Goal: Information Seeking & Learning: Learn about a topic

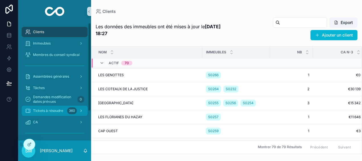
click at [61, 112] on span "Tickets à résoudre" at bounding box center [48, 110] width 30 height 5
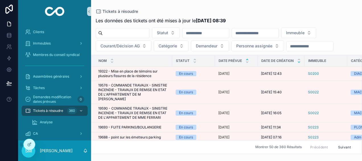
click at [300, 62] on icon "scrollable content" at bounding box center [299, 62] width 4 height 4
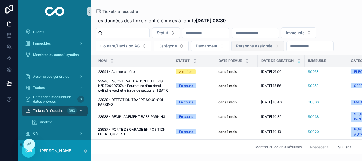
click at [268, 46] on span "Personne assignée" at bounding box center [254, 46] width 36 height 6
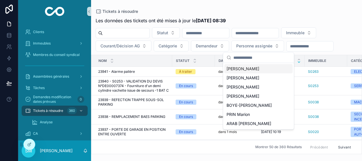
click at [259, 68] on div "[PERSON_NAME]" at bounding box center [258, 68] width 68 height 9
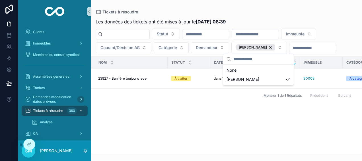
click at [177, 105] on div "Nom Statut Date prévue Date de création Immeuble Catégorie Demandeur Personne a…" at bounding box center [226, 105] width 271 height 97
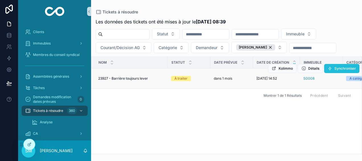
click at [337, 70] on span "Synchroniser" at bounding box center [346, 68] width 22 height 5
click at [338, 70] on span "Synchroniser" at bounding box center [346, 68] width 22 height 5
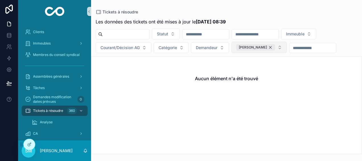
click at [268, 46] on div "[PERSON_NAME]" at bounding box center [255, 47] width 39 height 6
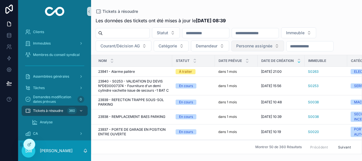
click at [269, 46] on span "Personne assignée" at bounding box center [254, 46] width 36 height 6
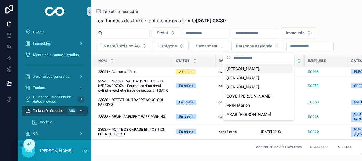
click at [259, 68] on div "[PERSON_NAME]" at bounding box center [258, 68] width 68 height 9
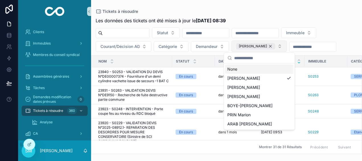
click at [269, 46] on div "[PERSON_NAME]" at bounding box center [255, 46] width 39 height 6
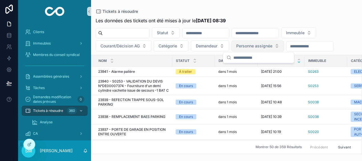
click at [284, 12] on div "Tickets à résoudre" at bounding box center [227, 11] width 262 height 5
click at [112, 45] on span "Courant/Décision AG" at bounding box center [120, 46] width 39 height 6
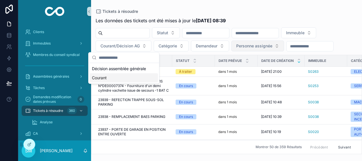
click at [117, 77] on div "Courant" at bounding box center [124, 77] width 68 height 9
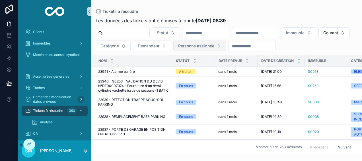
click at [279, 31] on input "scrollable content" at bounding box center [255, 33] width 47 height 8
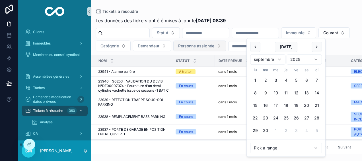
click at [291, 13] on div "Tickets à résoudre" at bounding box center [227, 11] width 262 height 5
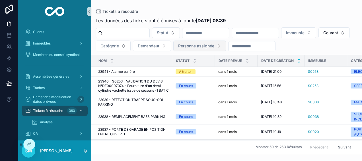
click at [298, 58] on icon "scrollable content" at bounding box center [299, 60] width 4 height 4
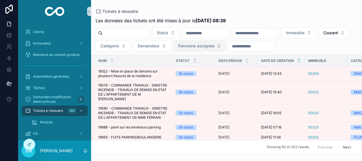
click at [277, 32] on input "scrollable content" at bounding box center [255, 33] width 47 height 8
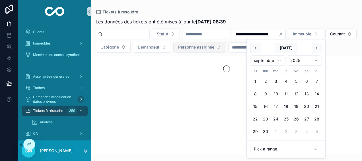
type input "**********"
click at [275, 19] on div "Les données des tickets ont été mises à jour le [DATE] 08:39" at bounding box center [227, 21] width 262 height 7
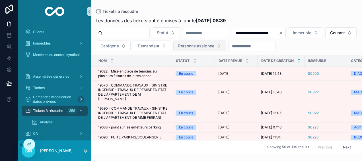
click at [226, 42] on button "Personne assignée" at bounding box center [199, 45] width 53 height 11
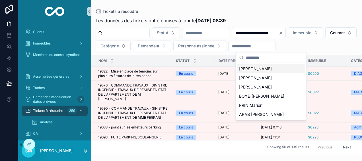
click at [274, 67] on div "[PERSON_NAME]" at bounding box center [271, 68] width 68 height 9
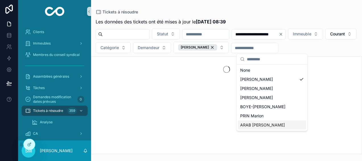
click at [264, 125] on span "ARAB [PERSON_NAME]" at bounding box center [262, 125] width 45 height 6
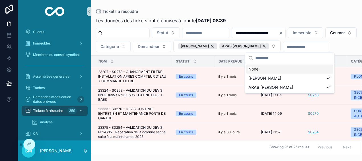
click at [272, 13] on div "Tickets à résoudre" at bounding box center [227, 11] width 262 height 5
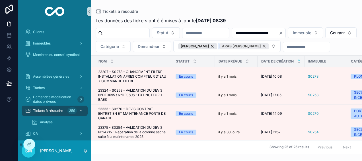
click at [269, 45] on div "ARAB [PERSON_NAME]" at bounding box center [245, 46] width 50 height 6
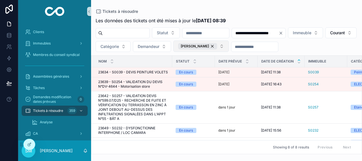
click at [229, 47] on button "[PERSON_NAME]" at bounding box center [201, 45] width 56 height 11
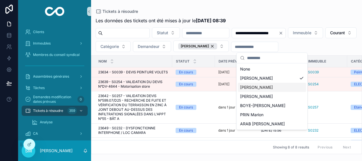
click at [269, 85] on div "[PERSON_NAME]" at bounding box center [272, 87] width 68 height 9
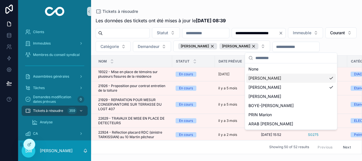
click at [331, 77] on div "[PERSON_NAME]" at bounding box center [291, 77] width 90 height 9
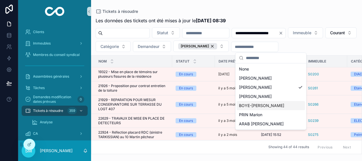
click at [288, 105] on div "BOYE-[PERSON_NAME]" at bounding box center [271, 105] width 68 height 9
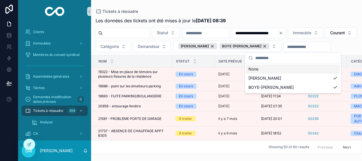
click at [291, 6] on div "**********" at bounding box center [226, 77] width 271 height 154
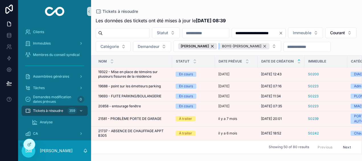
click at [270, 46] on div "BOYE-[PERSON_NAME]" at bounding box center [245, 46] width 50 height 6
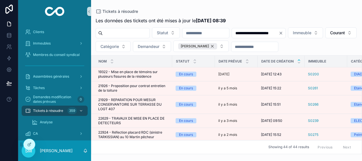
click at [217, 47] on div "[PERSON_NAME]" at bounding box center [197, 46] width 39 height 6
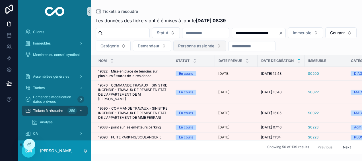
click at [226, 44] on button "Personne assignée" at bounding box center [199, 45] width 53 height 11
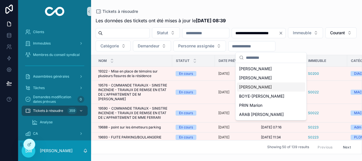
click at [272, 88] on span "[PERSON_NAME]" at bounding box center [255, 87] width 33 height 6
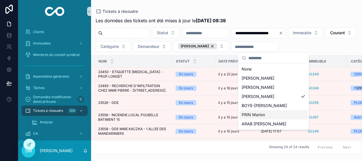
click at [274, 115] on div "PRIN Marion" at bounding box center [274, 114] width 68 height 9
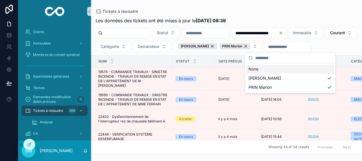
click at [285, 15] on div "**********" at bounding box center [226, 84] width 271 height 140
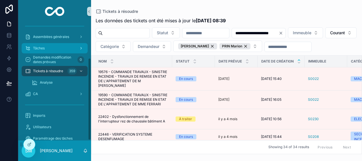
scroll to position [50, 0]
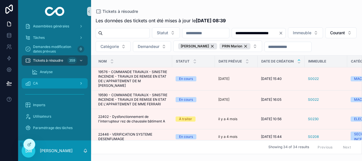
click at [69, 84] on div "CA" at bounding box center [54, 83] width 59 height 9
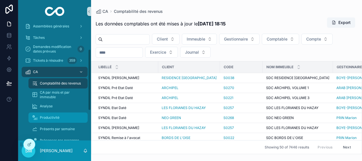
click at [62, 117] on div "Productivité" at bounding box center [58, 117] width 52 height 9
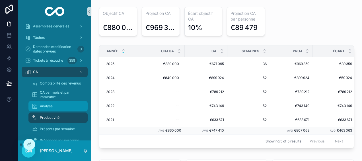
click at [60, 105] on div "Analyse" at bounding box center [58, 105] width 52 height 9
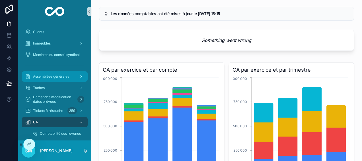
click at [68, 77] on span "Assemblées générales" at bounding box center [51, 76] width 36 height 5
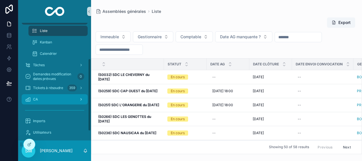
scroll to position [73, 0]
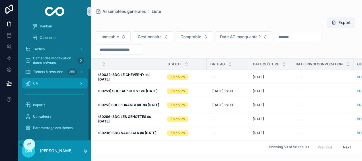
click at [66, 79] on div "CA" at bounding box center [54, 83] width 59 height 9
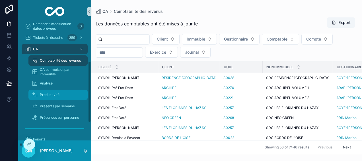
click at [55, 97] on div "Productivité" at bounding box center [58, 94] width 52 height 9
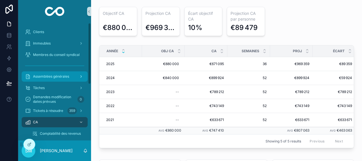
click at [68, 73] on div "Assemblées générales" at bounding box center [54, 76] width 59 height 9
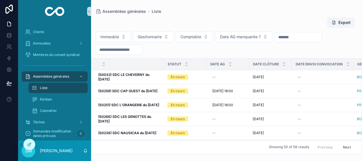
click at [133, 51] on input "scrollable content" at bounding box center [119, 50] width 47 height 8
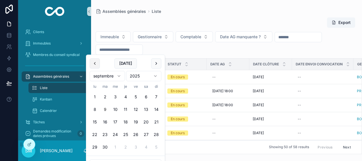
click at [95, 63] on button "scrollable content" at bounding box center [95, 63] width 10 height 10
click at [93, 158] on button "30" at bounding box center [95, 159] width 10 height 10
type input "**********"
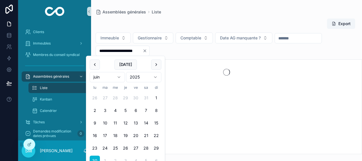
click at [231, 11] on div "Assemblées générales Liste" at bounding box center [227, 12] width 262 height 6
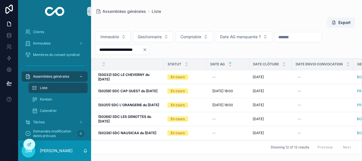
click at [230, 64] on div "scrollable content" at bounding box center [230, 64] width 4 height 6
click at [230, 65] on icon "scrollable content" at bounding box center [230, 66] width 4 height 4
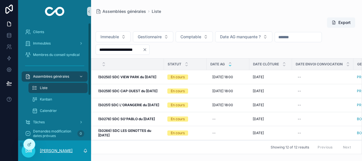
click at [58, 150] on p "[PERSON_NAME]" at bounding box center [56, 151] width 33 height 6
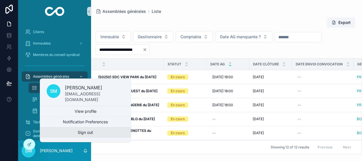
click at [75, 130] on button "Sign out" at bounding box center [85, 132] width 91 height 10
